Goal: Task Accomplishment & Management: Complete application form

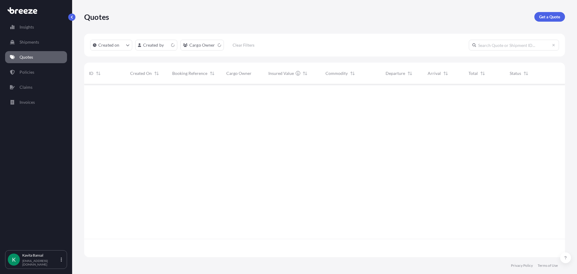
scroll to position [172, 477]
click at [543, 17] on p "Get a Quote" at bounding box center [549, 17] width 21 height 6
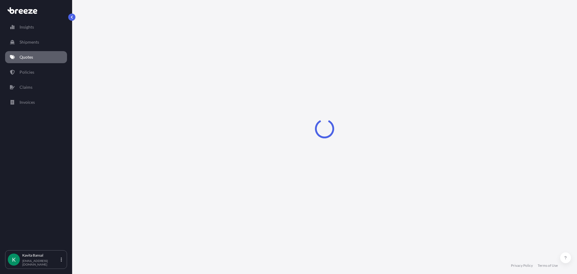
select select "Sea"
select select "1"
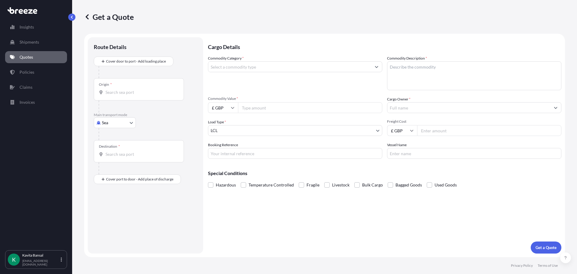
click at [118, 124] on body "Insights Shipments Quotes Policies Claims Invoices K [PERSON_NAME] [EMAIL_ADDRE…" at bounding box center [288, 137] width 577 height 274
click at [120, 157] on div "Road" at bounding box center [114, 160] width 37 height 11
select select "Road"
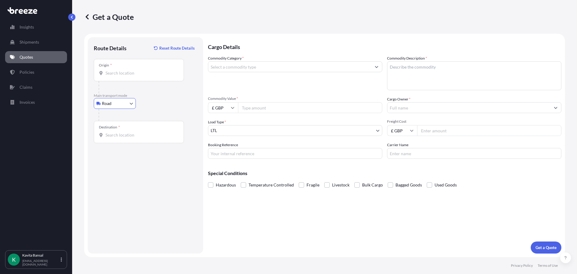
click at [130, 74] on input "Origin *" at bounding box center [141, 73] width 71 height 6
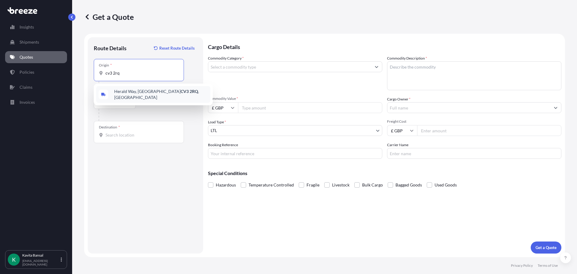
click at [137, 91] on span "[STREET_ADDRESS]" at bounding box center [161, 94] width 94 height 12
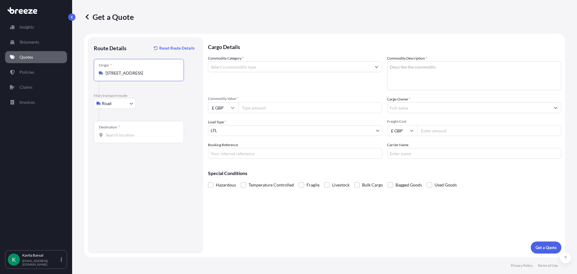
type input "[STREET_ADDRESS]"
click at [130, 137] on input "Destination *" at bounding box center [141, 135] width 71 height 6
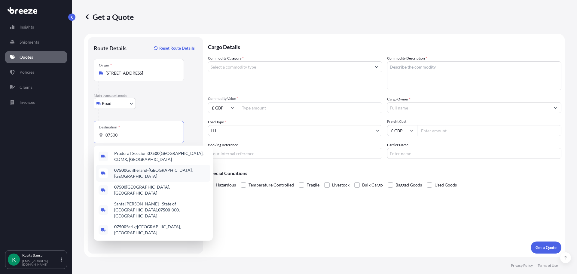
click at [141, 173] on span "07500 Guilherand-[GEOGRAPHIC_DATA], [GEOGRAPHIC_DATA]" at bounding box center [161, 173] width 94 height 12
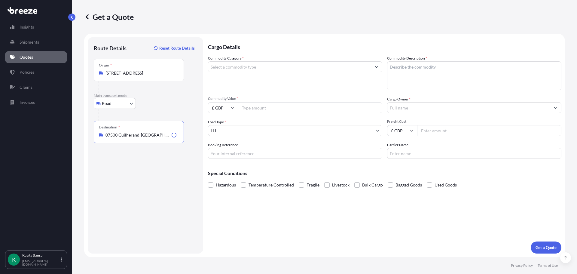
type input "07500 Guilherand-[GEOGRAPHIC_DATA], [GEOGRAPHIC_DATA]"
click at [236, 71] on input "Commodity Category *" at bounding box center [289, 66] width 163 height 11
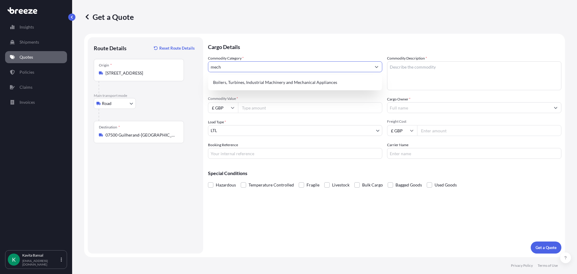
click at [277, 79] on div "Boilers, Turbines, Industrial Machinery and Mechanical Appliances" at bounding box center [295, 82] width 169 height 11
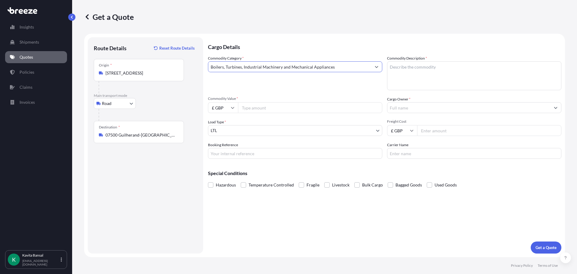
type input "Boilers, Turbines, Industrial Machinery and Mechanical Appliances"
click at [410, 81] on textarea "Commodity Description *" at bounding box center [474, 75] width 174 height 29
type textarea "automotive parts"
click at [301, 109] on input "Commodity Value *" at bounding box center [310, 107] width 144 height 11
type input "550"
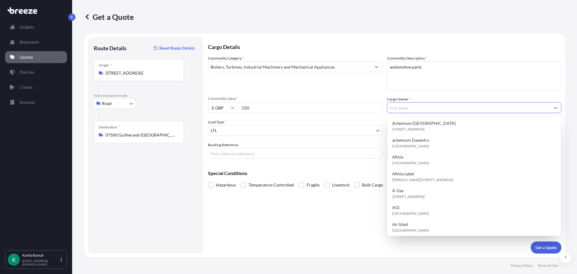
click at [417, 110] on input "Cargo Owner *" at bounding box center [469, 107] width 163 height 11
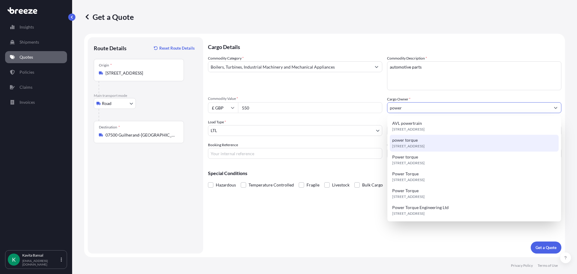
click at [423, 143] on div "[STREET_ADDRESS]" at bounding box center [474, 143] width 169 height 17
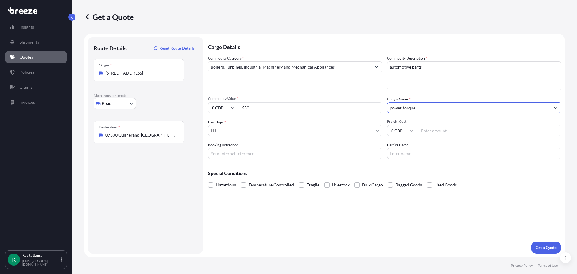
type input "power torque"
click at [272, 156] on input "Booking Reference" at bounding box center [295, 153] width 174 height 11
type input "Q24492"
click at [548, 247] on p "Get a Quote" at bounding box center [546, 247] width 21 height 6
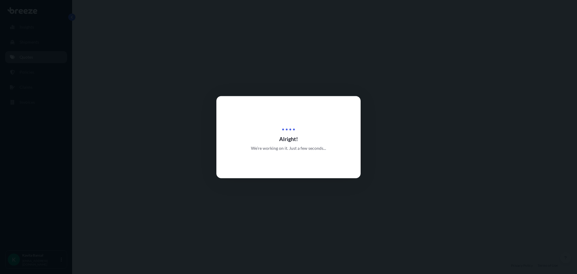
select select "Road"
select select "1"
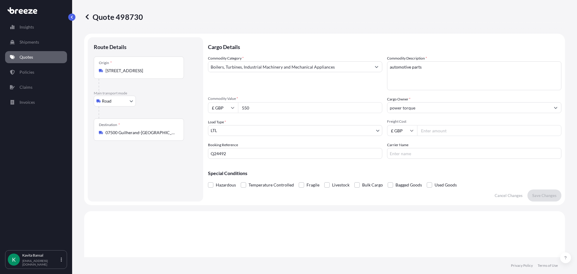
click at [440, 125] on input "Freight Cost" at bounding box center [489, 130] width 144 height 11
type input "500"
click at [528, 189] on button "Save Changes" at bounding box center [545, 195] width 34 height 12
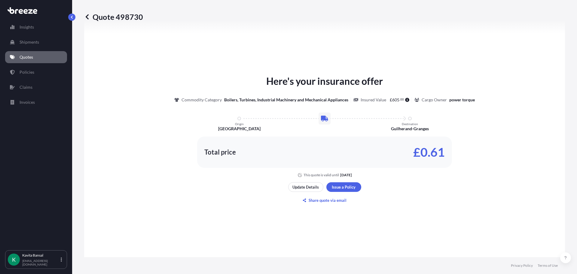
select select "Road"
select select "1"
